Goal: Task Accomplishment & Management: Complete application form

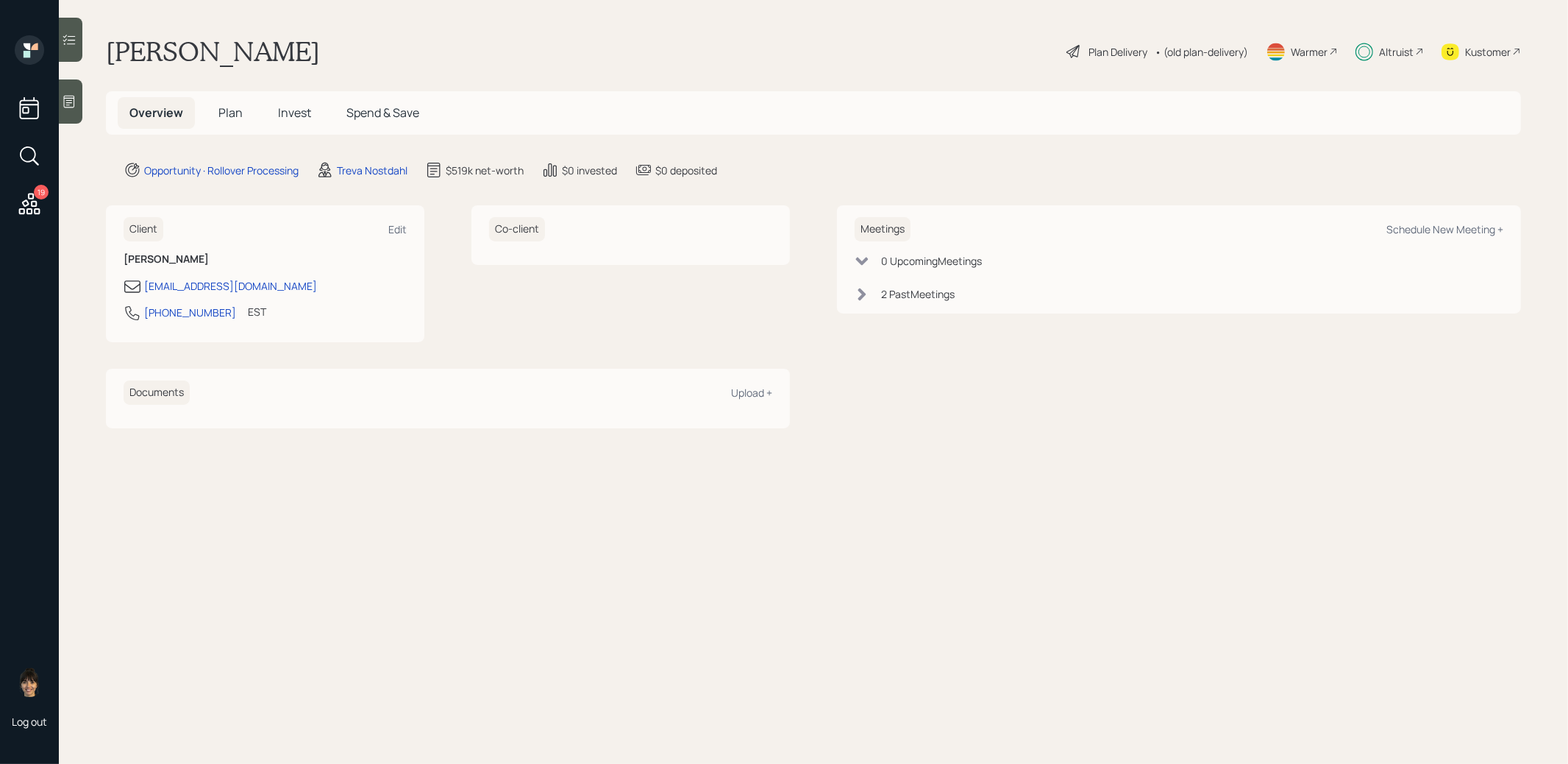
click at [298, 107] on span "Invest" at bounding box center [295, 113] width 33 height 16
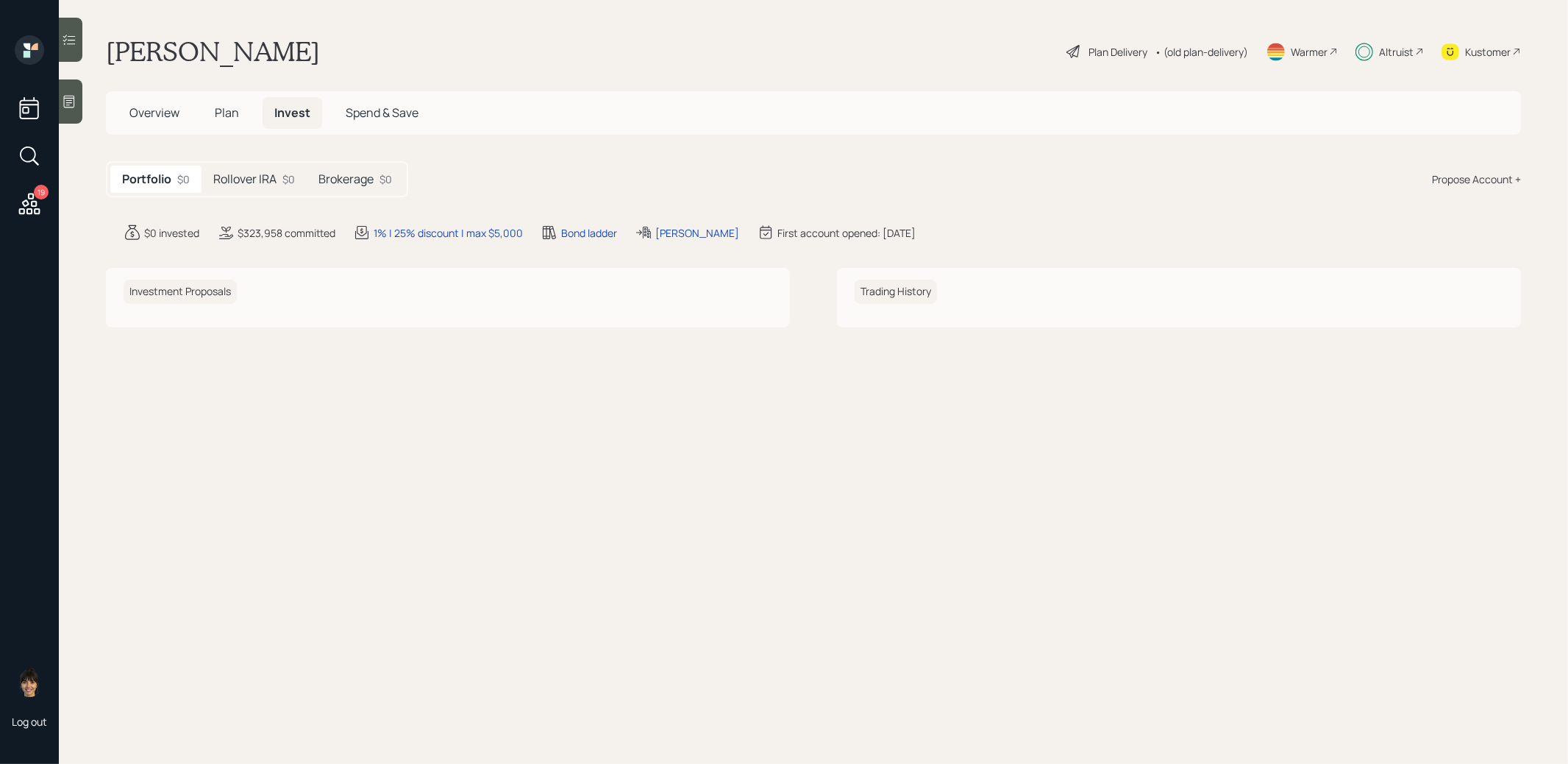
click at [242, 175] on h5 "Rollover IRA" at bounding box center [245, 179] width 63 height 14
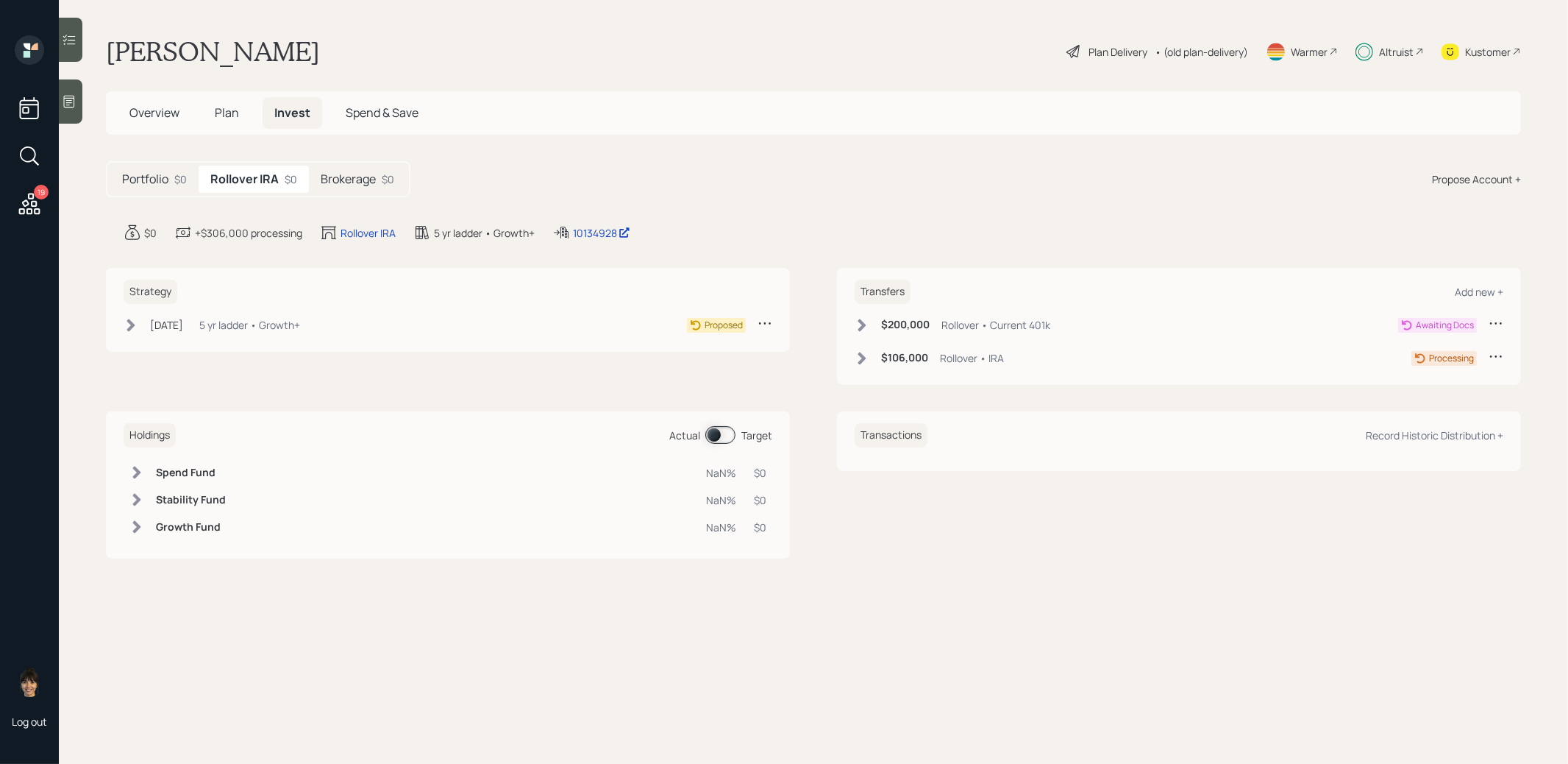
click at [1129, 47] on div "Plan Delivery" at bounding box center [1117, 51] width 59 height 16
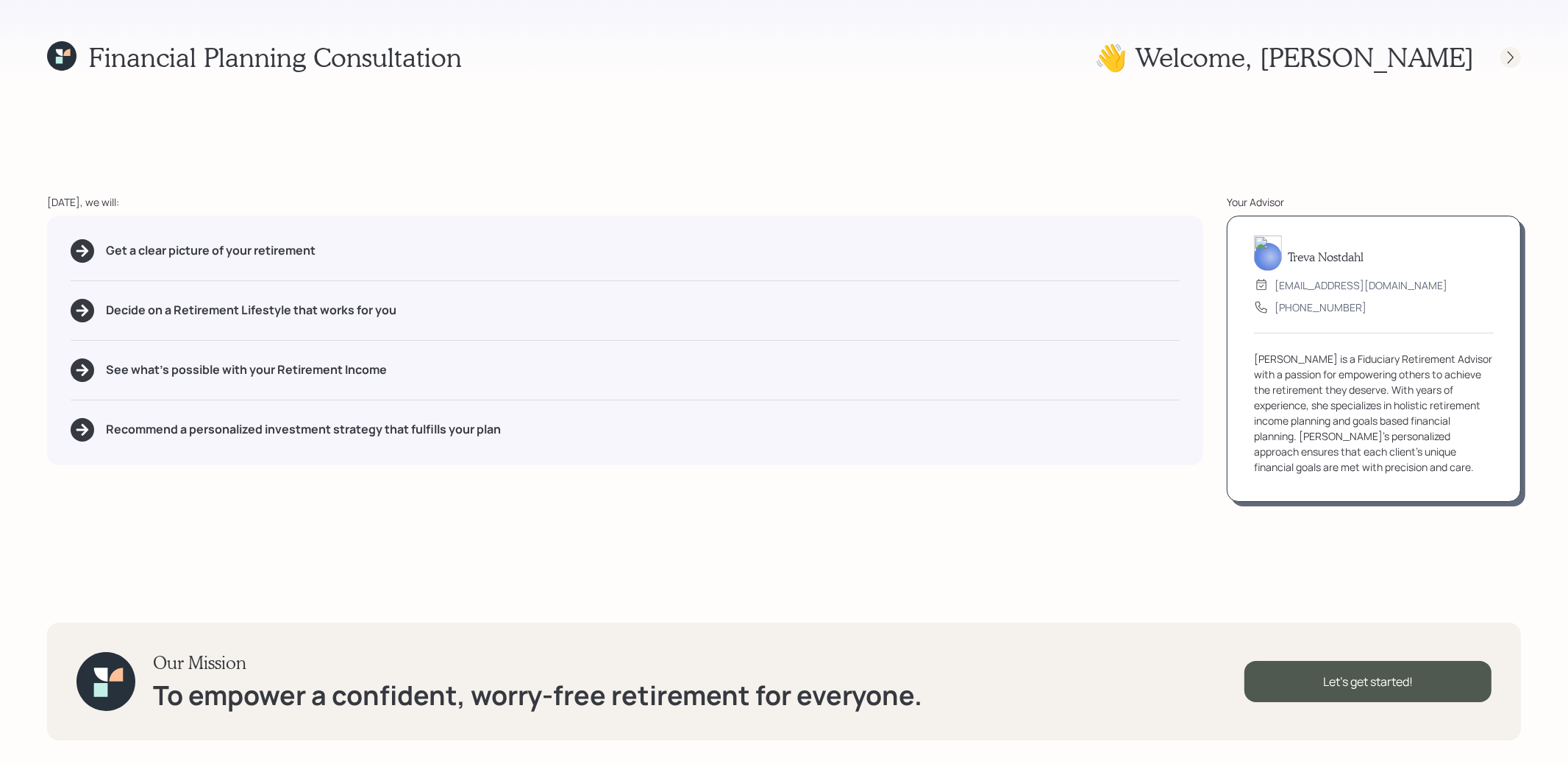
click at [1511, 58] on icon at bounding box center [1511, 57] width 6 height 13
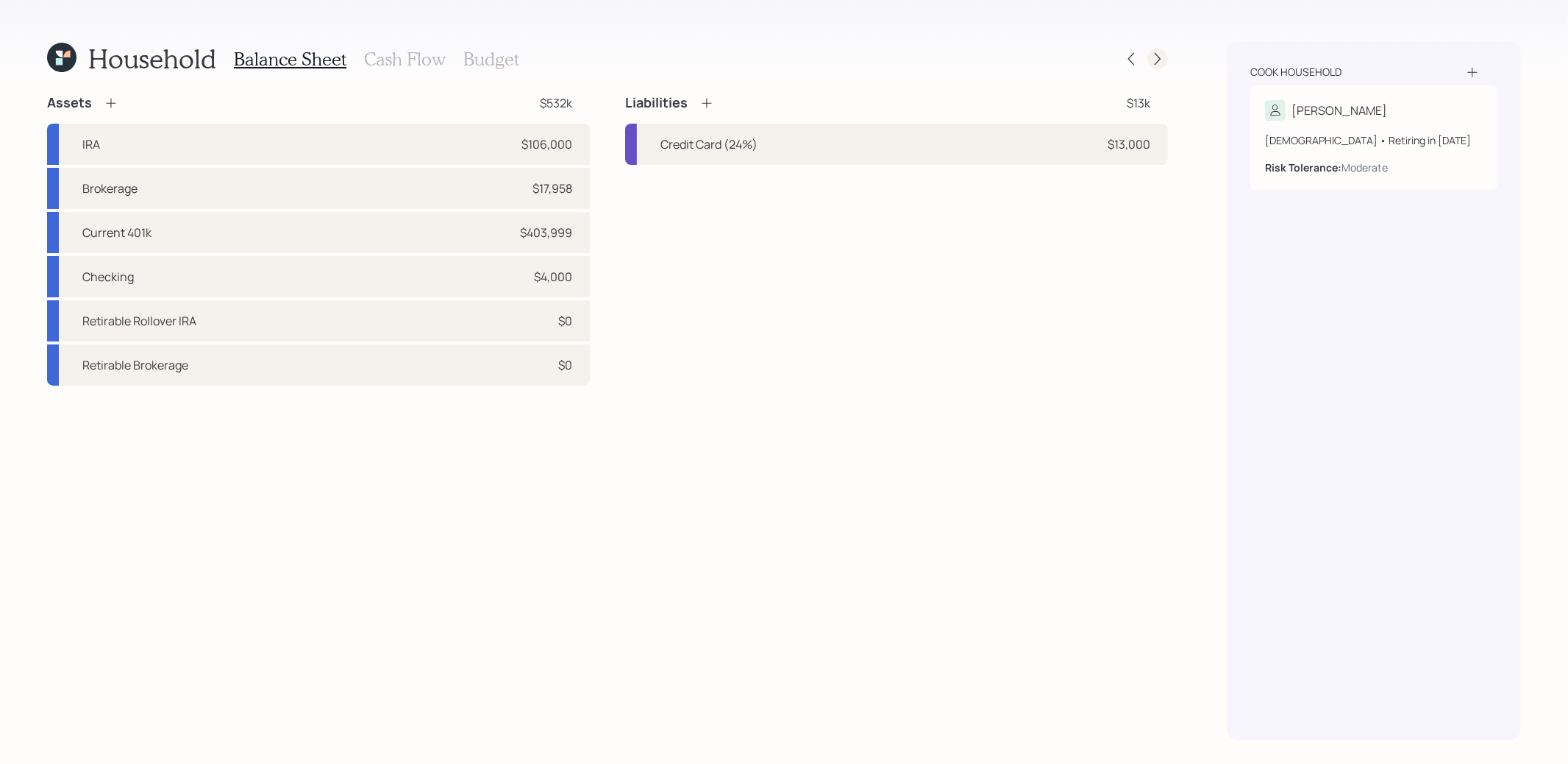
click at [1159, 55] on icon at bounding box center [1158, 59] width 15 height 15
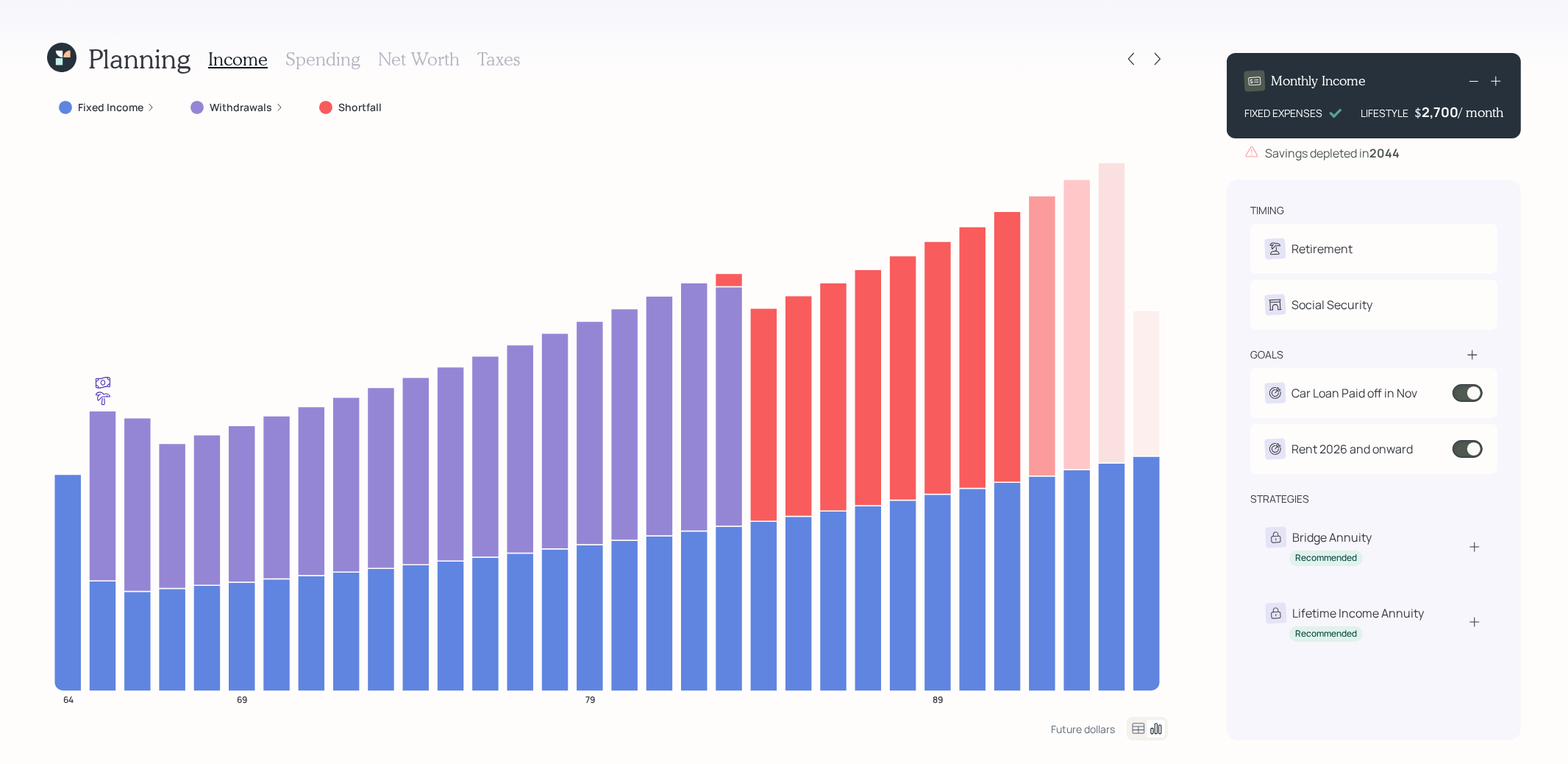
click at [1440, 113] on div "2,700" at bounding box center [1440, 112] width 37 height 18
click at [1533, 162] on div "Planning Income Spending Net Worth Taxes Fixed Income Withdrawals Shortfall 64 …" at bounding box center [784, 382] width 1568 height 764
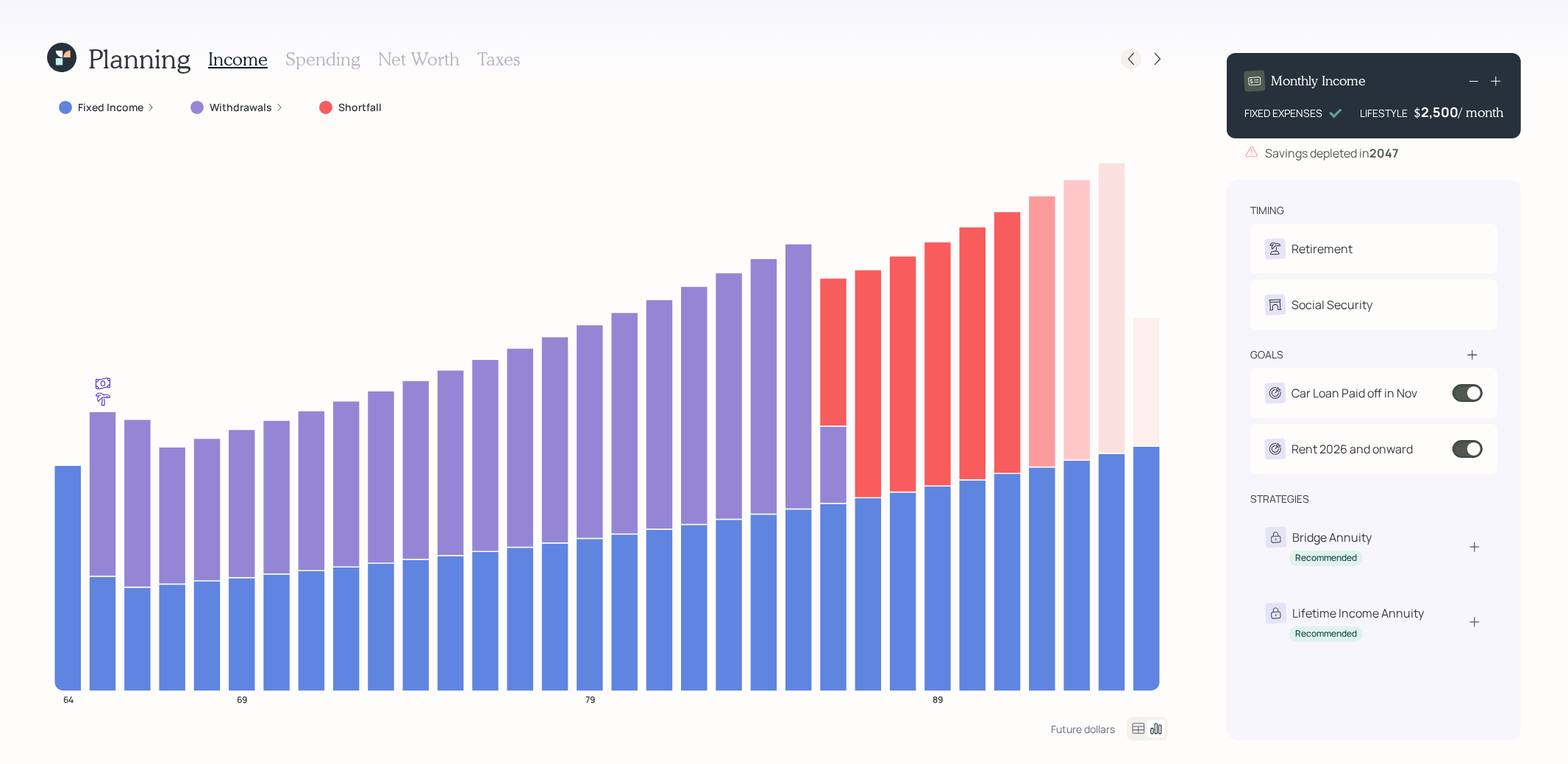
click at [1137, 59] on icon at bounding box center [1132, 59] width 15 height 15
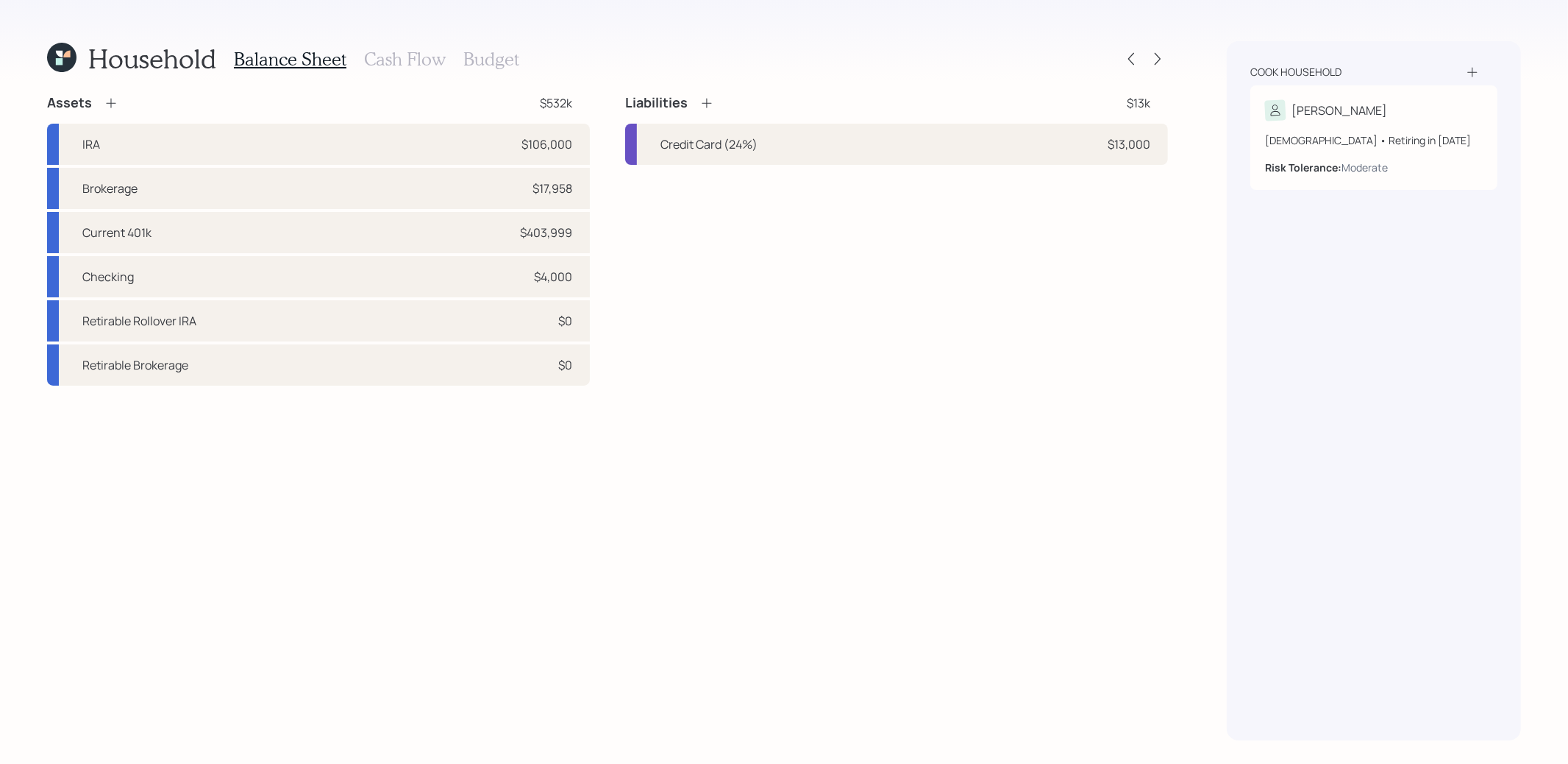
click at [60, 57] on icon at bounding box center [59, 54] width 7 height 7
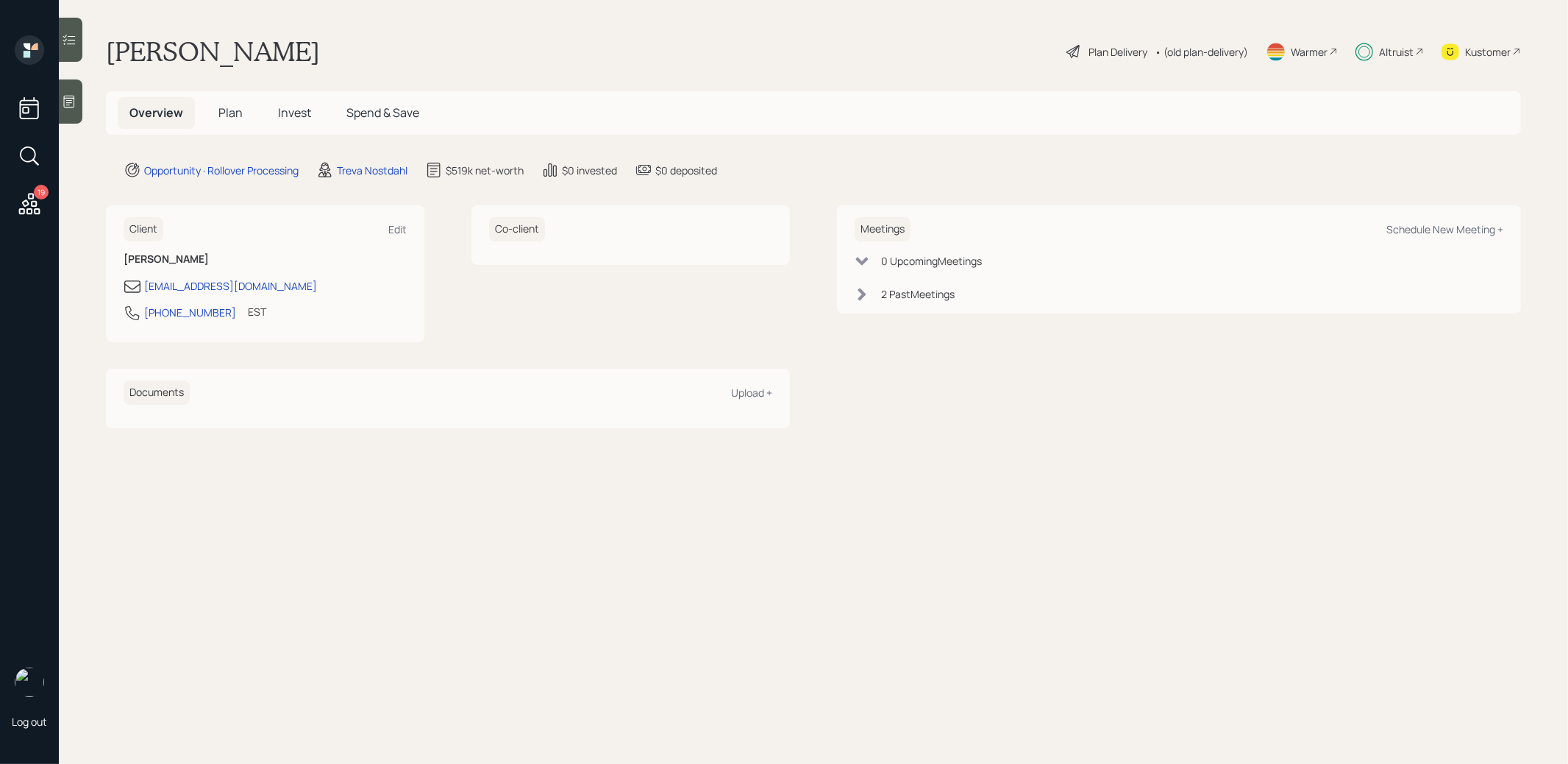
click at [300, 114] on span "Invest" at bounding box center [295, 113] width 33 height 16
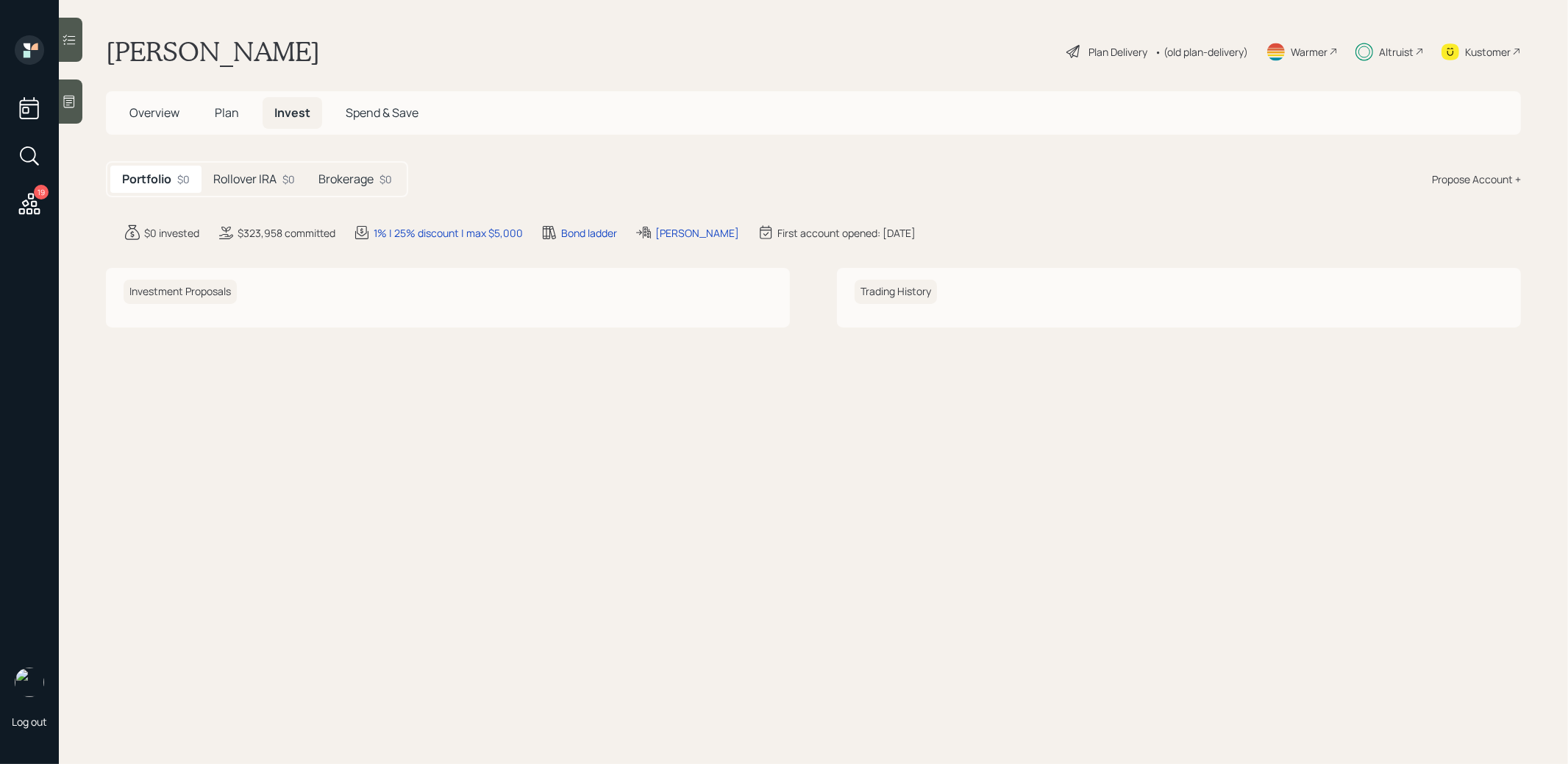
click at [255, 177] on h5 "Rollover IRA" at bounding box center [245, 179] width 63 height 14
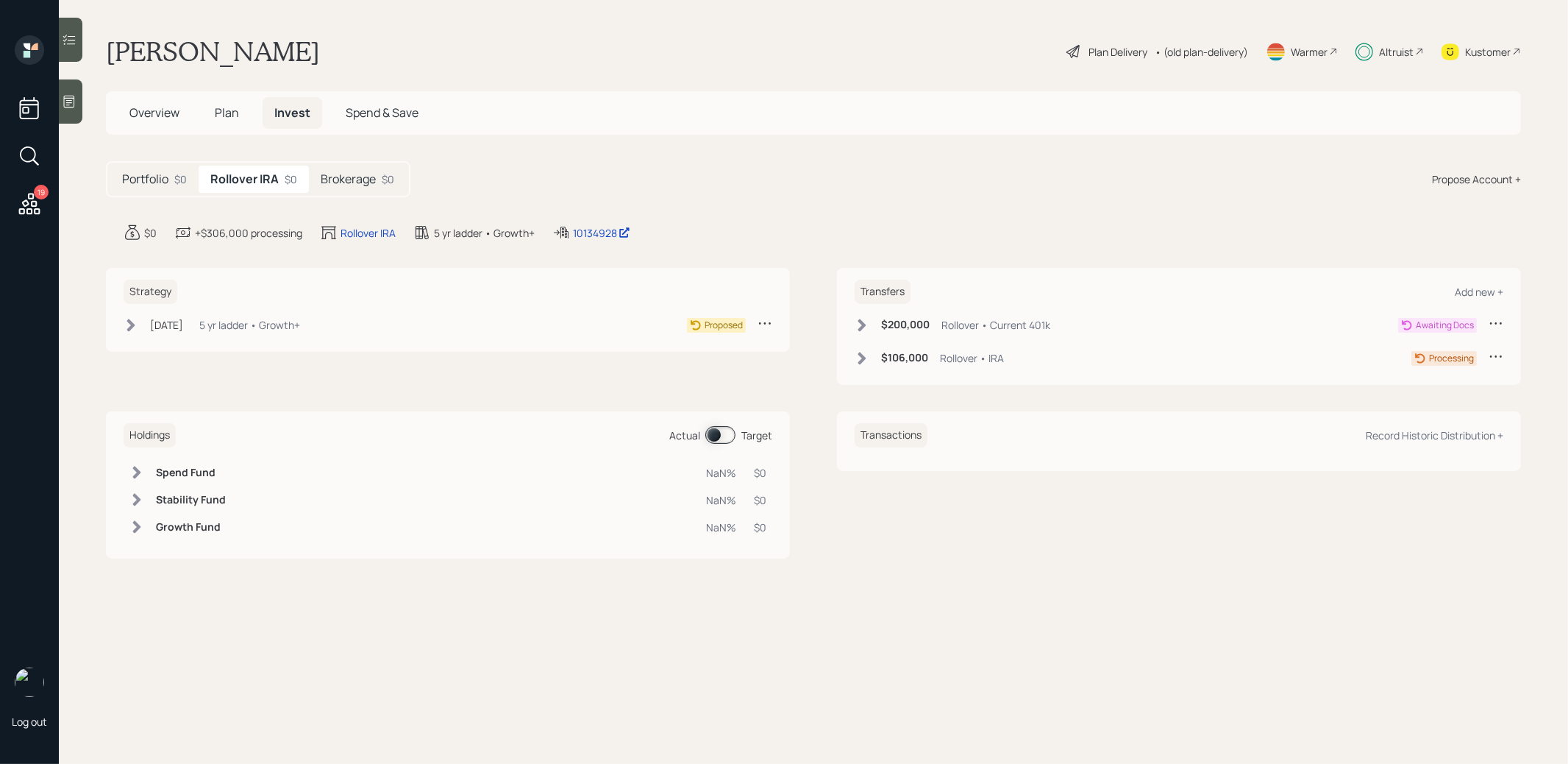
click at [131, 321] on icon at bounding box center [131, 325] width 8 height 13
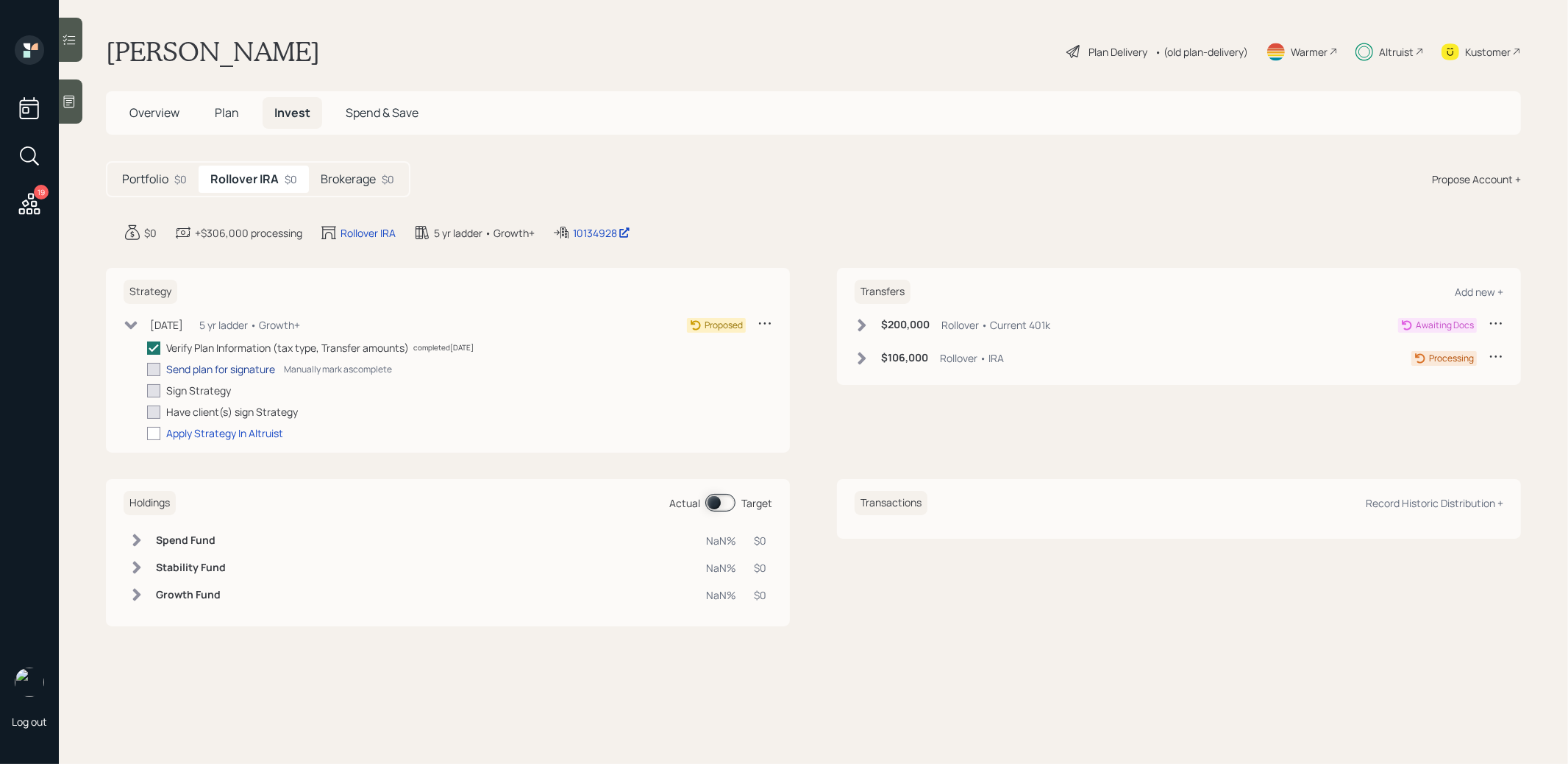
click at [217, 365] on div "Send plan for signature" at bounding box center [221, 369] width 109 height 16
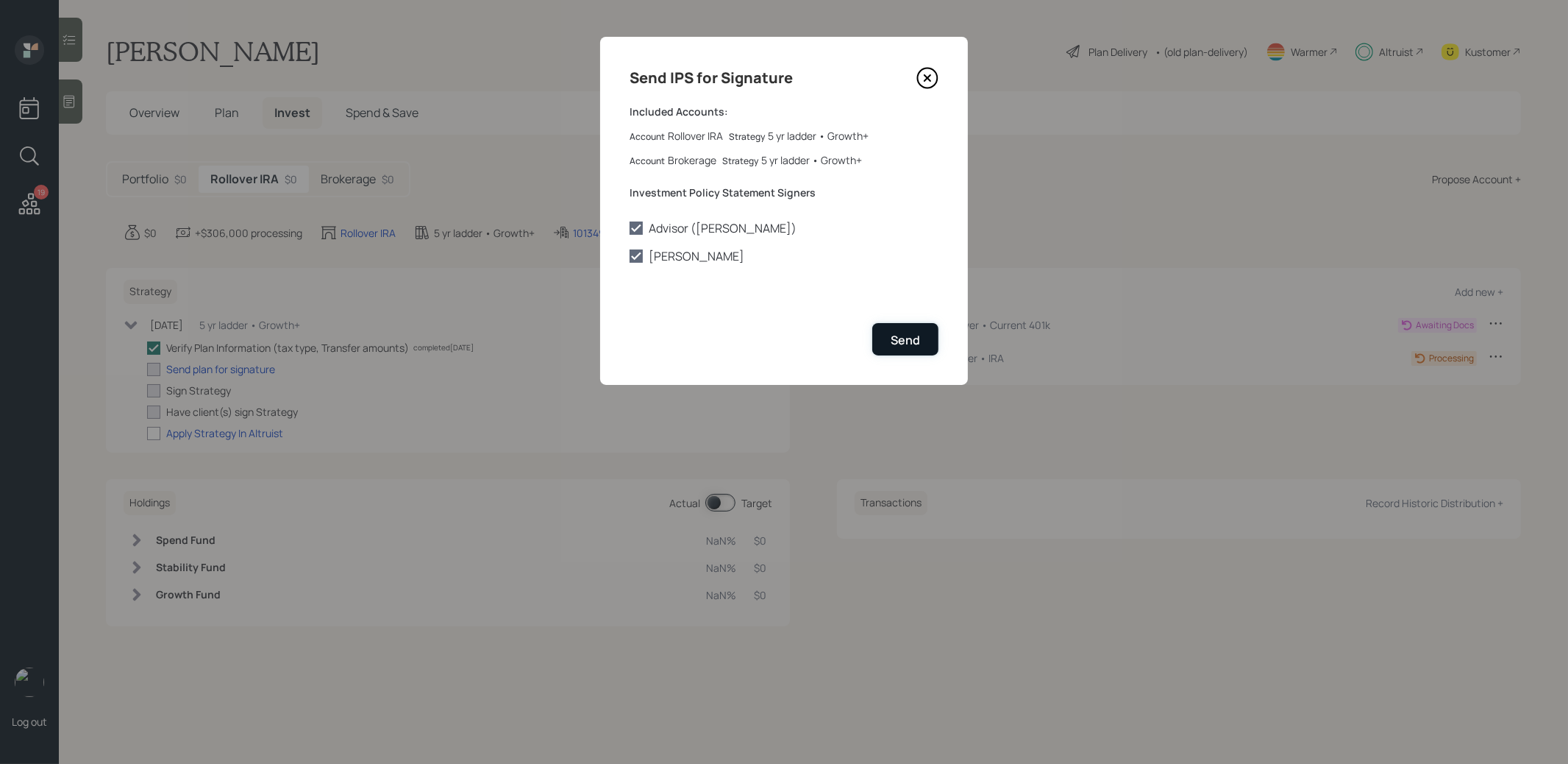
click at [901, 341] on div "Send" at bounding box center [905, 340] width 29 height 16
checkbox input "true"
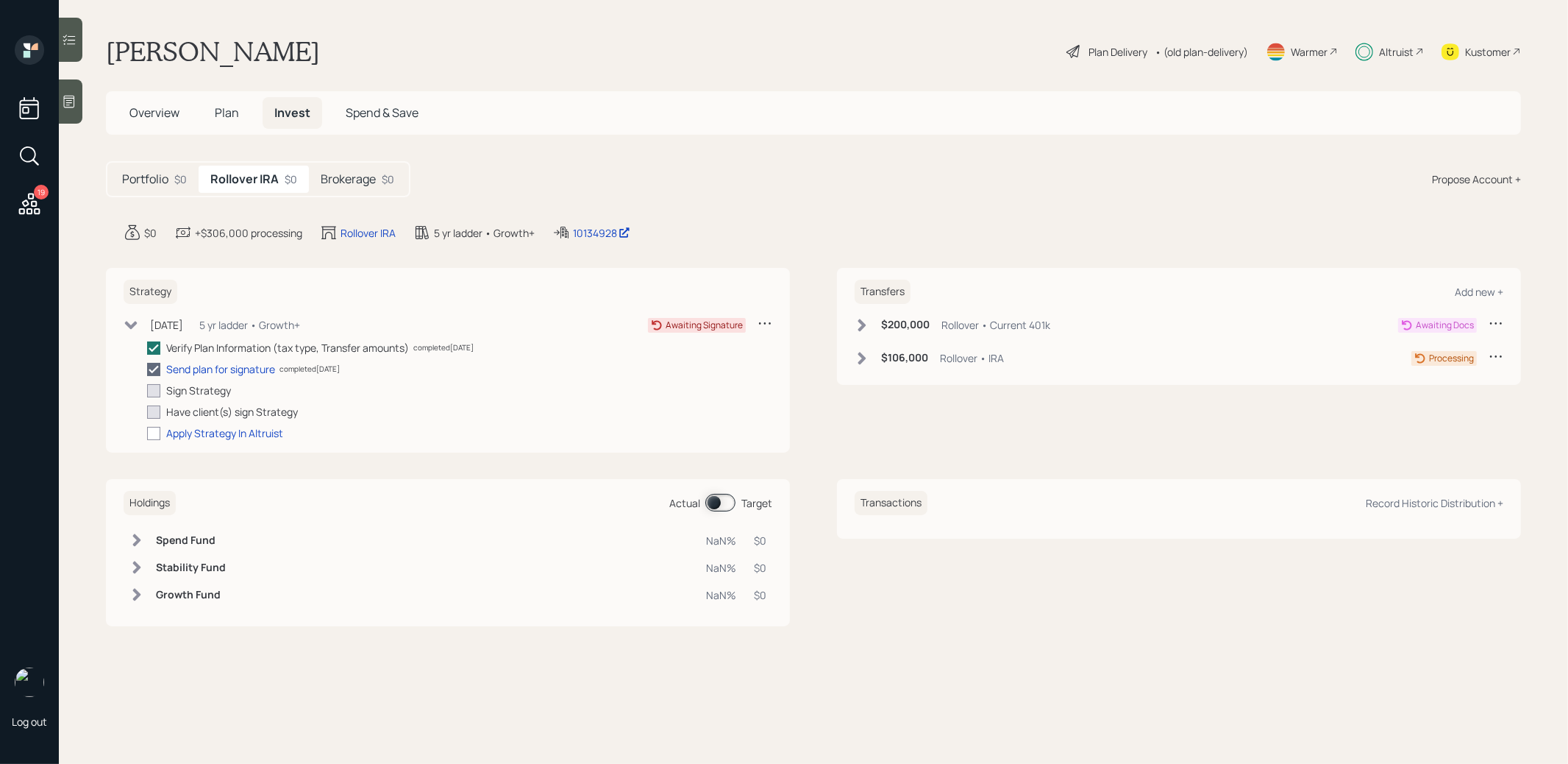
click at [348, 181] on h5 "Brokerage" at bounding box center [348, 179] width 55 height 14
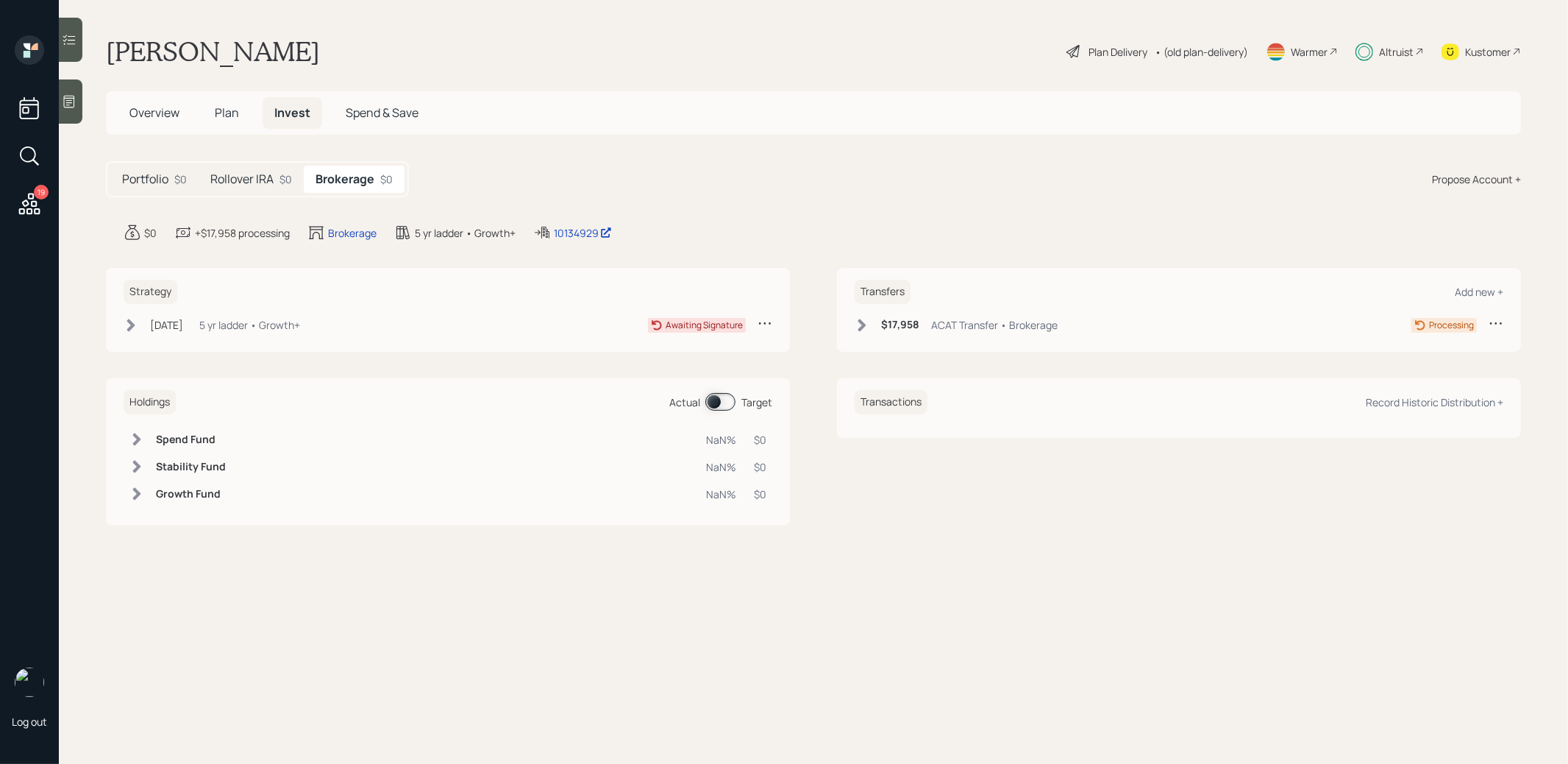
click at [127, 321] on icon at bounding box center [131, 325] width 15 height 15
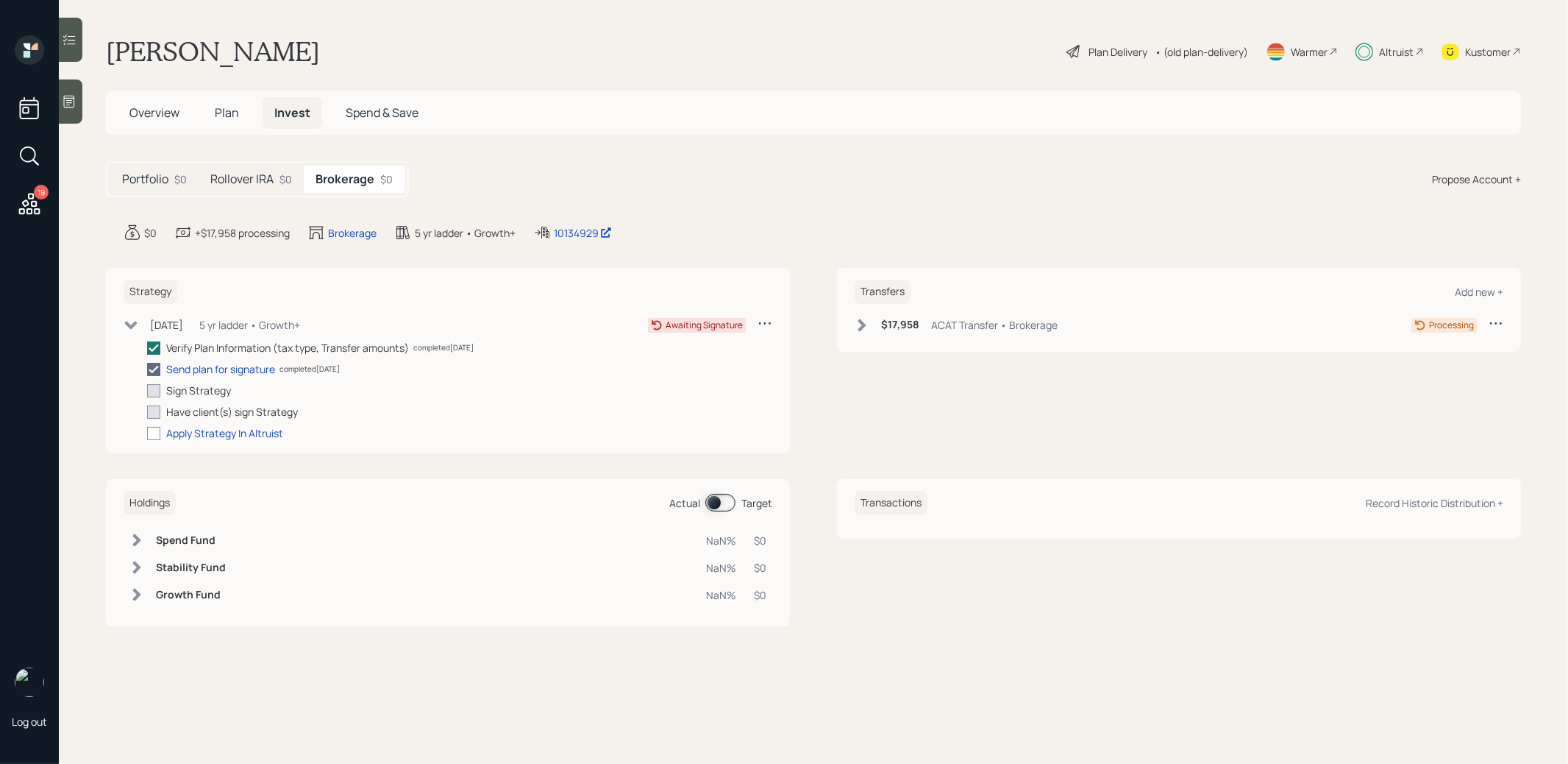
click at [256, 177] on h5 "Rollover IRA" at bounding box center [242, 179] width 63 height 14
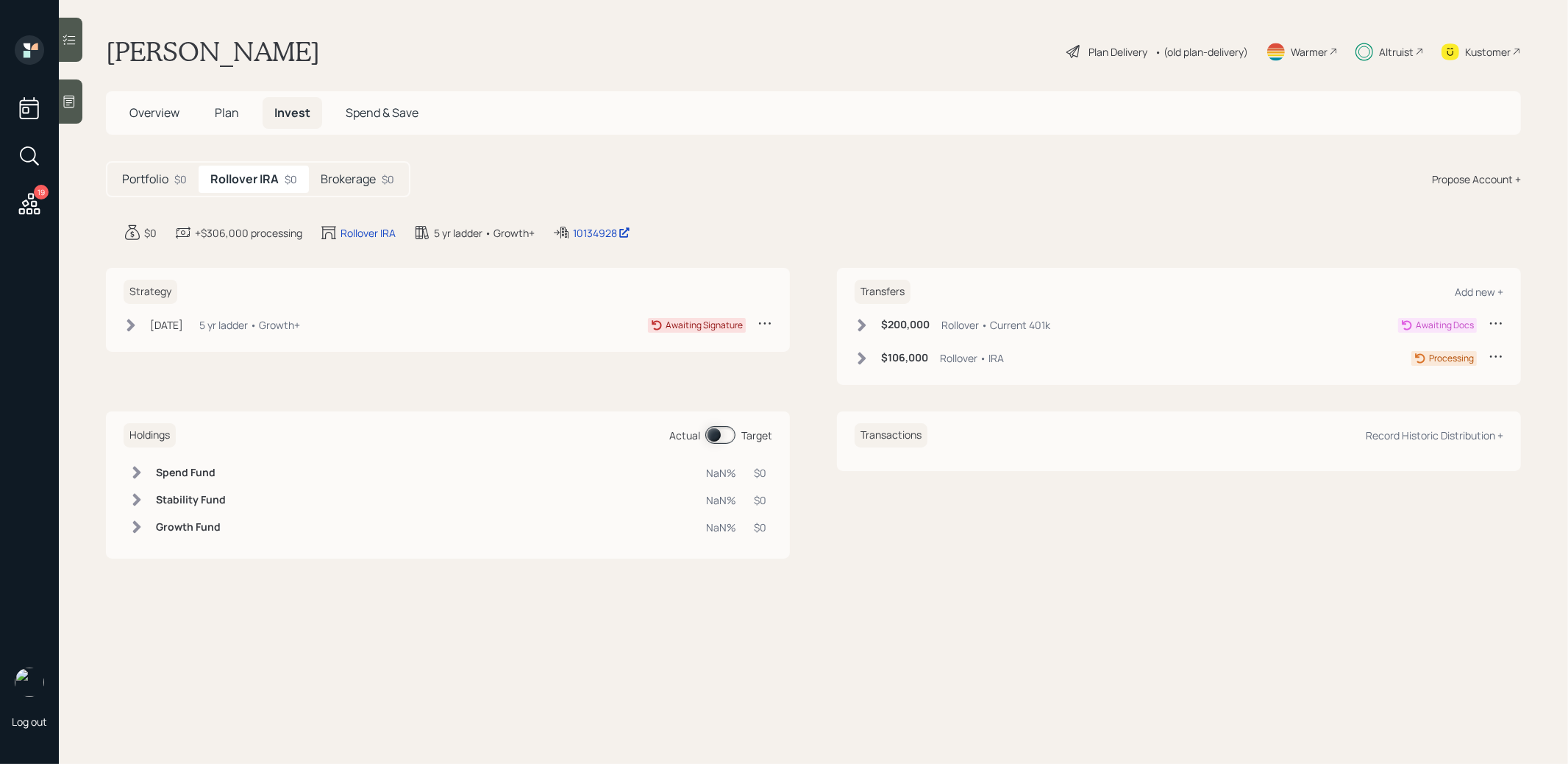
click at [865, 322] on icon at bounding box center [862, 325] width 15 height 15
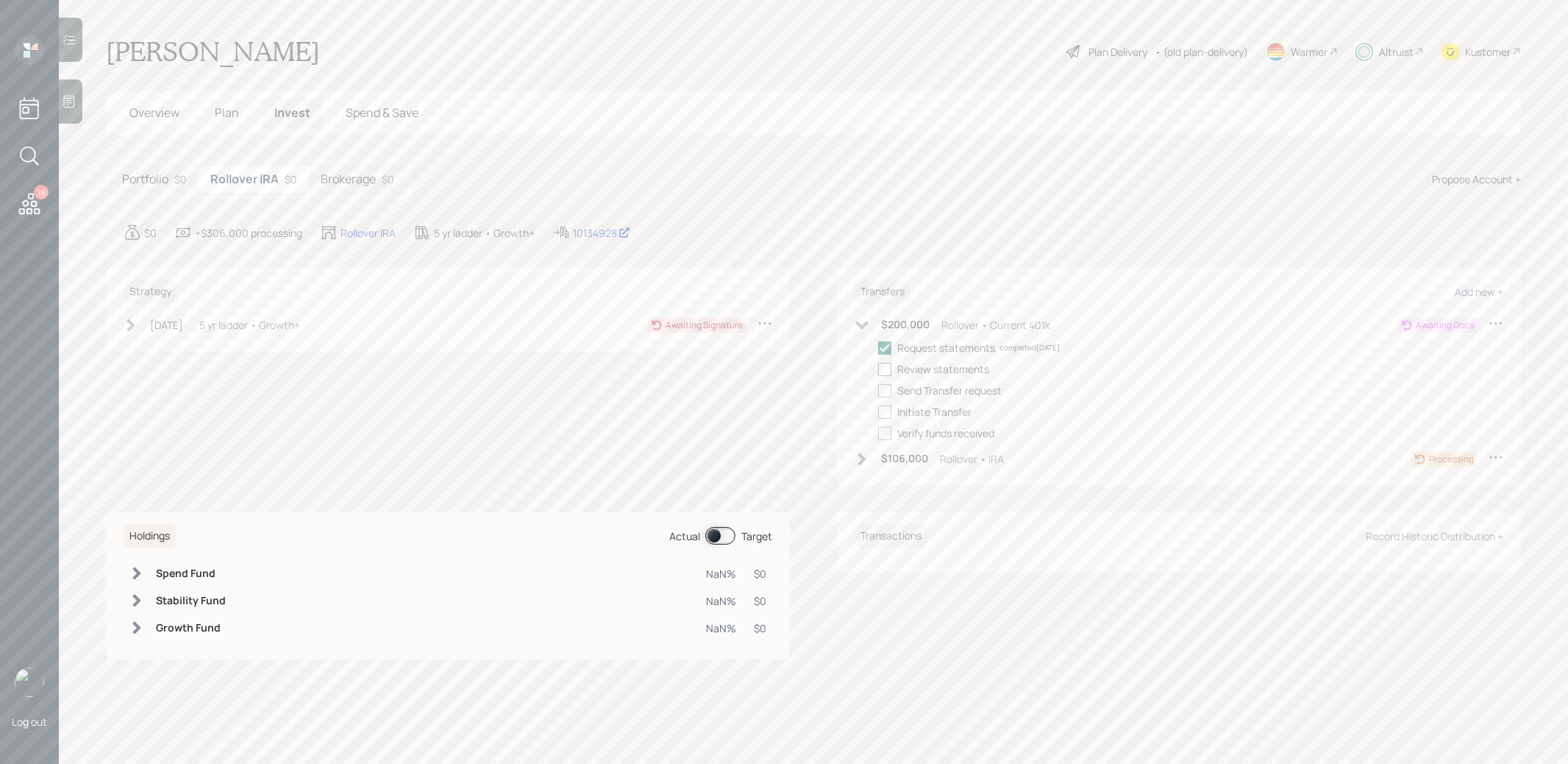
click at [888, 367] on div at bounding box center [885, 369] width 13 height 13
click at [878, 369] on input "checkbox" at bounding box center [877, 369] width 1 height 1
checkbox input "true"
click at [888, 389] on div at bounding box center [885, 391] width 13 height 13
click at [878, 390] on input "checkbox" at bounding box center [877, 390] width 1 height 1
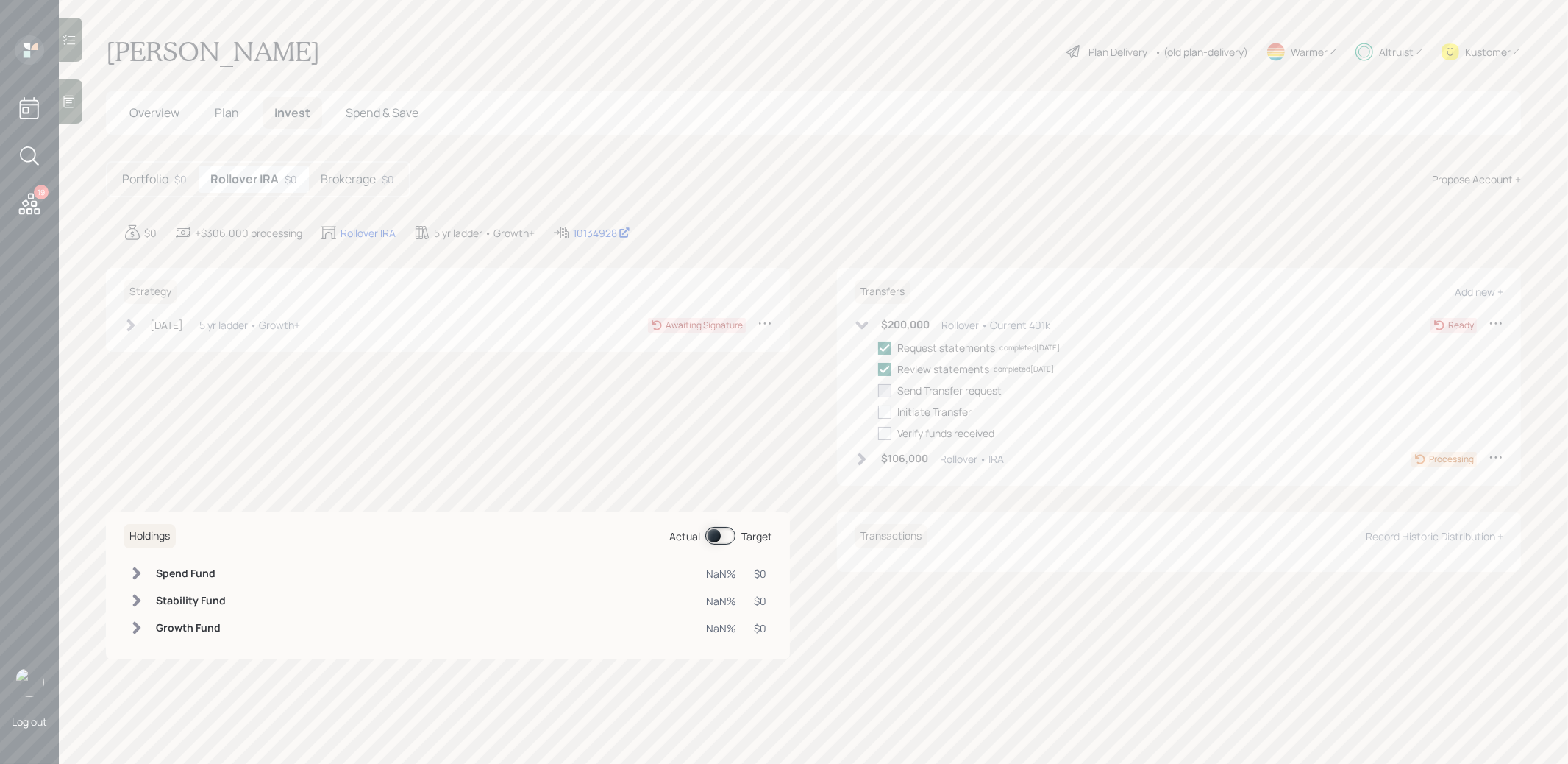
checkbox input "true"
click at [715, 533] on span at bounding box center [721, 536] width 30 height 18
click at [886, 407] on div at bounding box center [885, 412] width 13 height 13
click at [878, 411] on input "checkbox" at bounding box center [877, 411] width 1 height 1
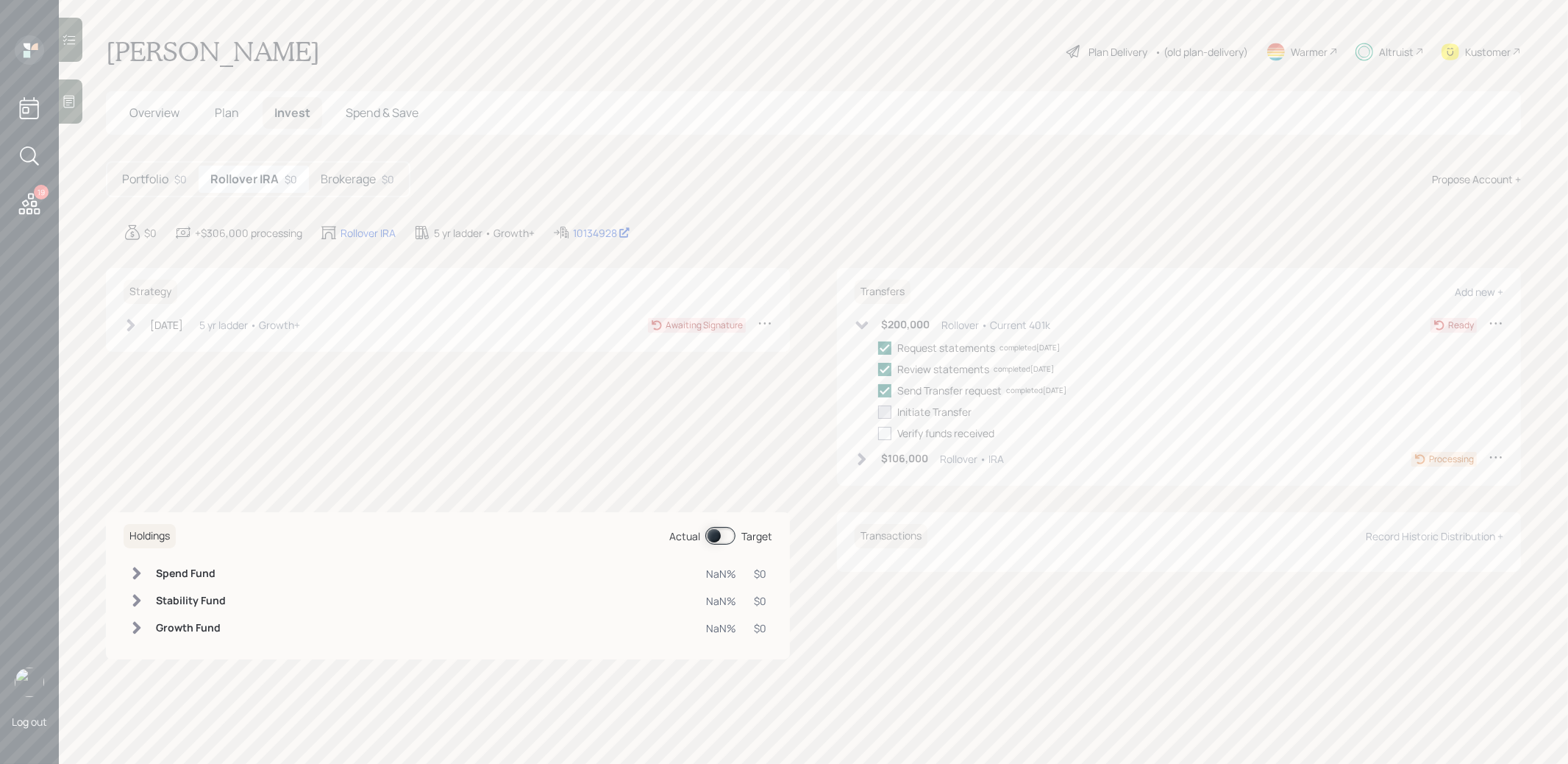
checkbox input "true"
